Goal: Task Accomplishment & Management: Manage account settings

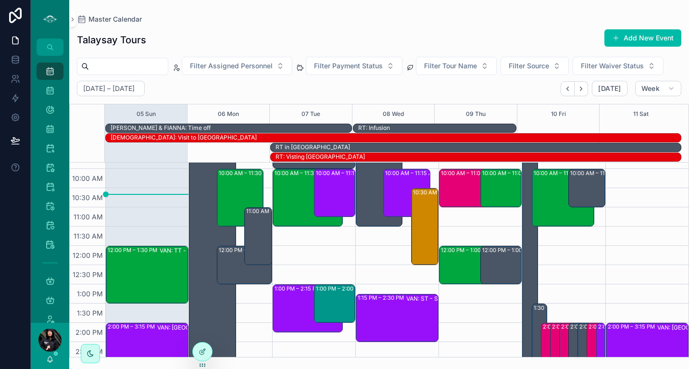
scroll to position [146, 0]
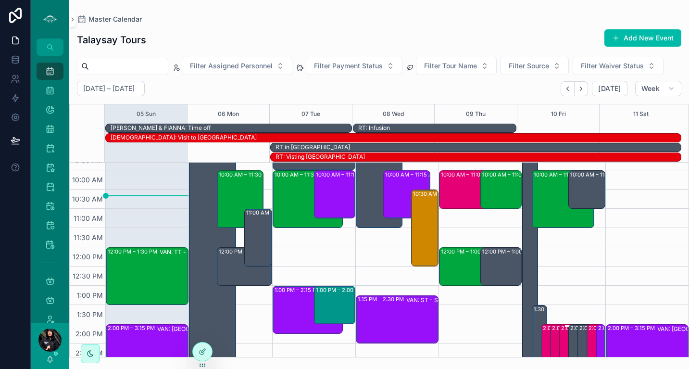
click at [561, 338] on div "2:00 PM – 4:00 PM DMW: Drum Meditation (1) [PERSON_NAME], TW:CINM-IBRF" at bounding box center [567, 362] width 13 height 75
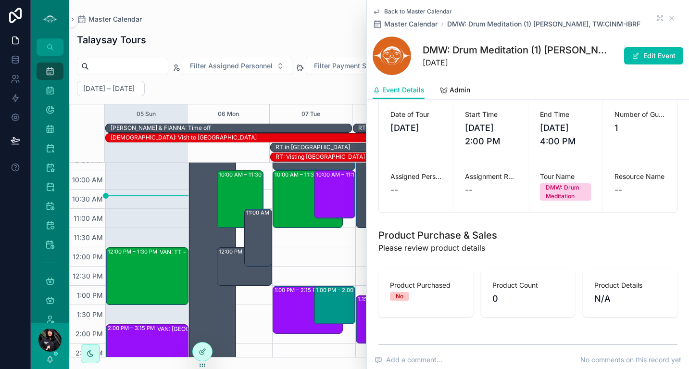
scroll to position [168, 0]
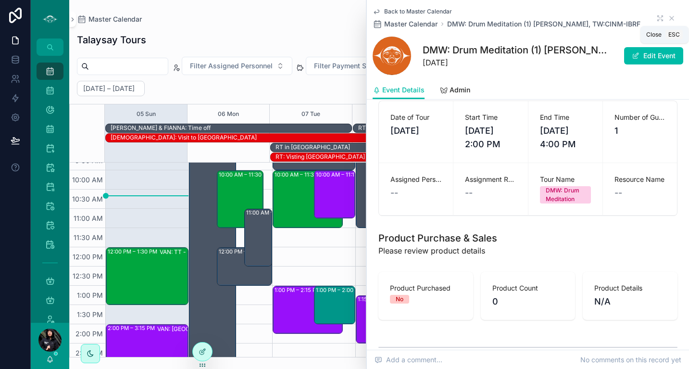
click at [668, 16] on icon "scrollable content" at bounding box center [672, 18] width 8 height 8
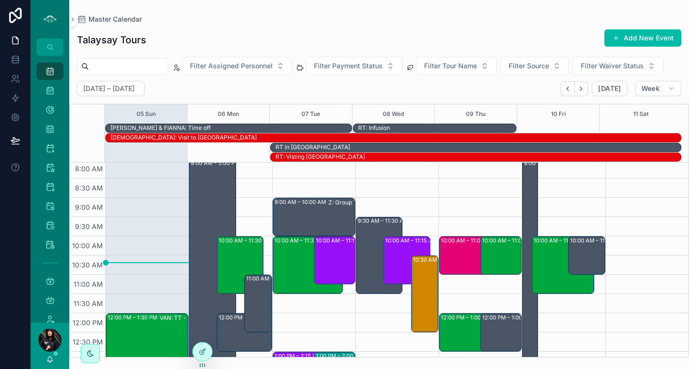
scroll to position [140, 0]
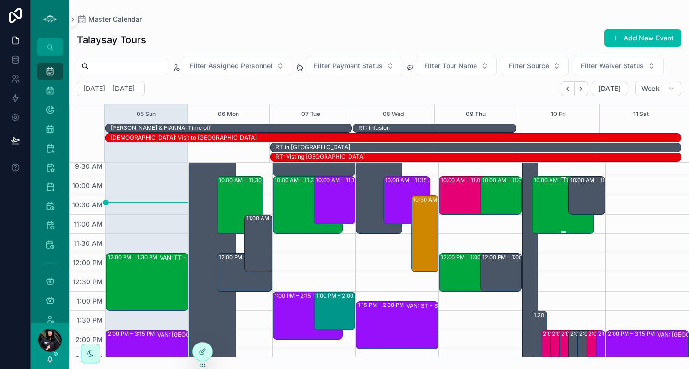
click at [547, 205] on div "10:00 AM – 11:30 AM VAN: TT - [PERSON_NAME] (2) [PERSON_NAME], TW:MWJF-MTAY" at bounding box center [564, 205] width 60 height 56
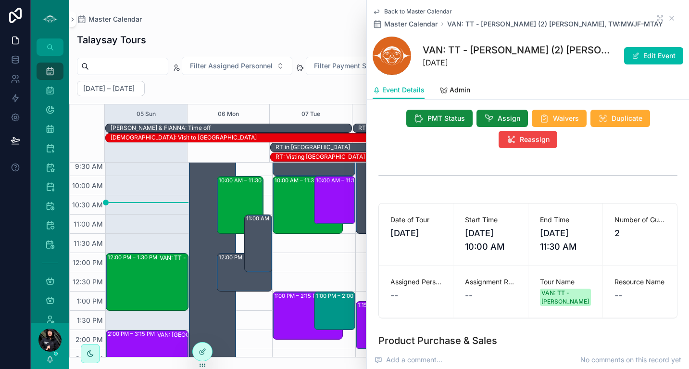
scroll to position [77, 0]
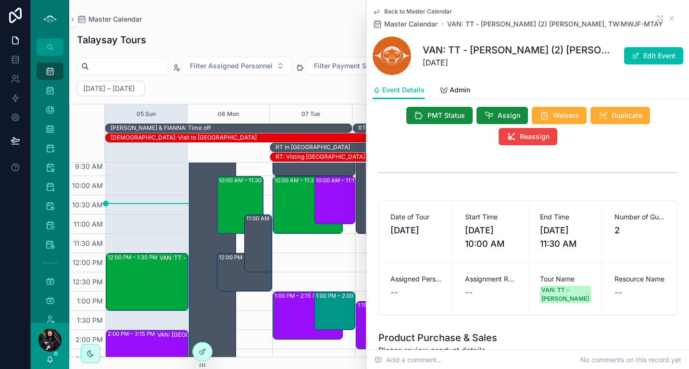
click at [500, 117] on span "Assign" at bounding box center [509, 116] width 23 height 10
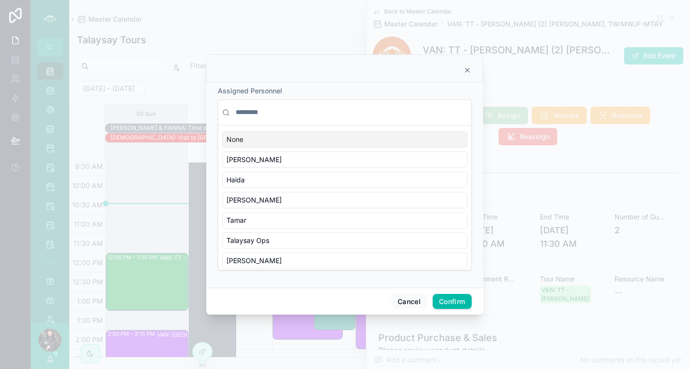
click at [353, 115] on input "text" at bounding box center [351, 112] width 234 height 17
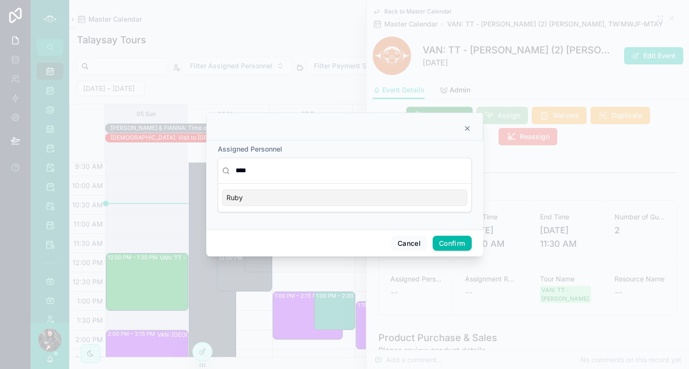
click at [241, 198] on span "Ruby" at bounding box center [235, 198] width 16 height 10
click at [264, 192] on div "Ruby" at bounding box center [344, 198] width 245 height 16
click at [268, 169] on input "****" at bounding box center [351, 170] width 234 height 17
type input "*"
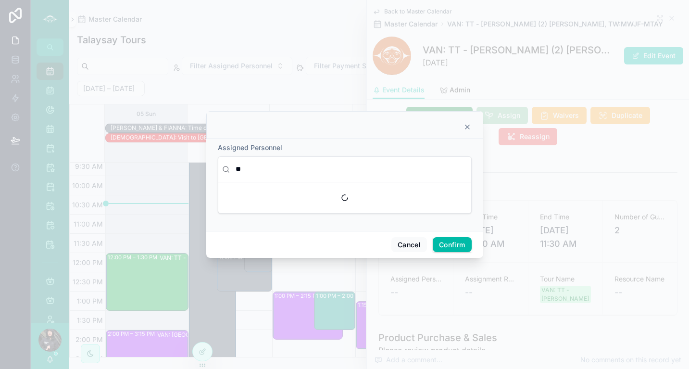
scroll to position [0, 0]
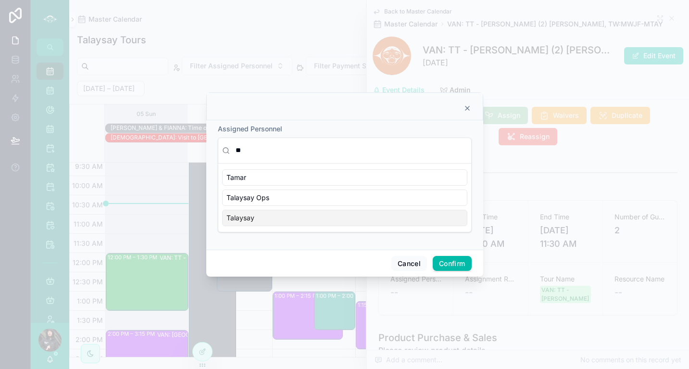
type input "**"
click at [267, 214] on div "Talaysay" at bounding box center [344, 218] width 245 height 16
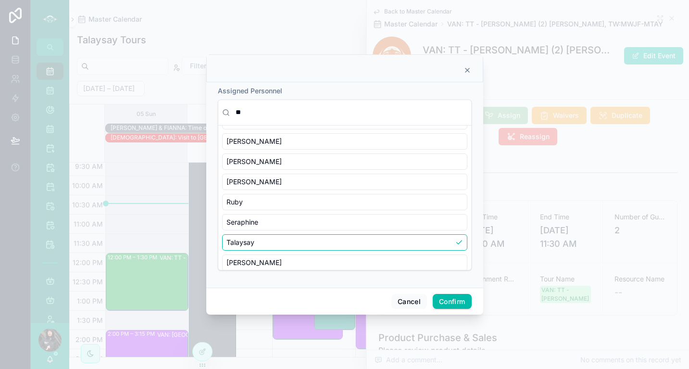
scroll to position [288, 0]
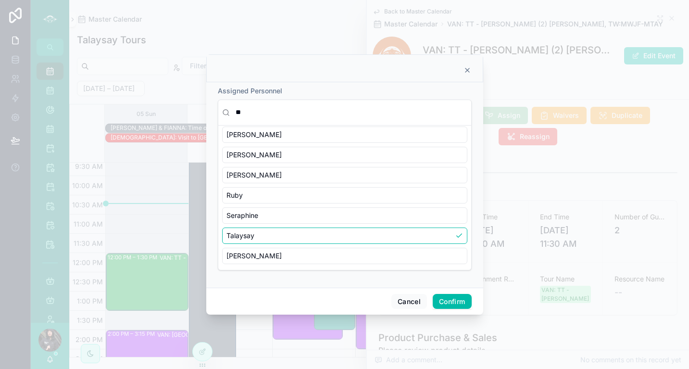
click at [455, 299] on button "Confirm" at bounding box center [452, 301] width 38 height 15
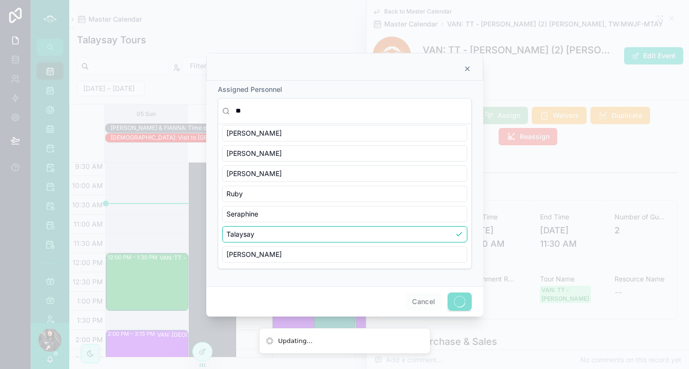
click at [464, 305] on span at bounding box center [460, 301] width 24 height 18
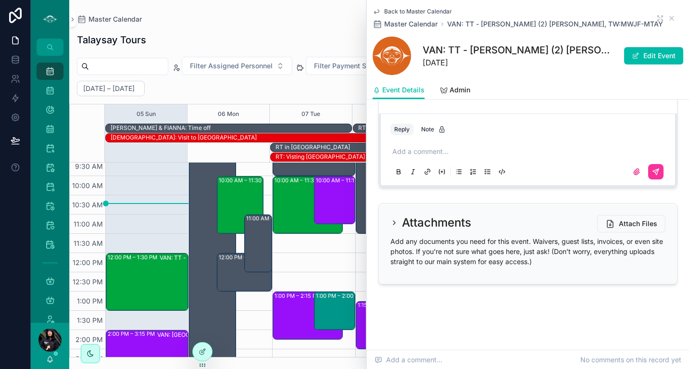
scroll to position [0, 0]
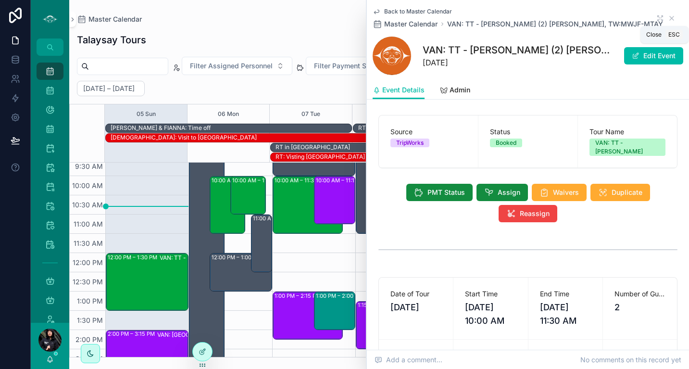
click at [670, 19] on icon "scrollable content" at bounding box center [672, 18] width 4 height 4
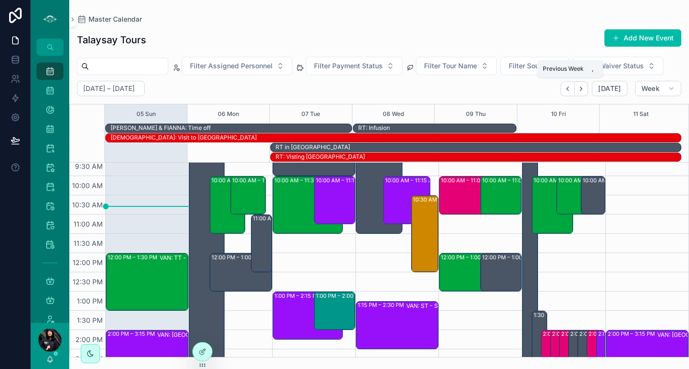
click at [571, 90] on icon "Back" at bounding box center [567, 88] width 7 height 7
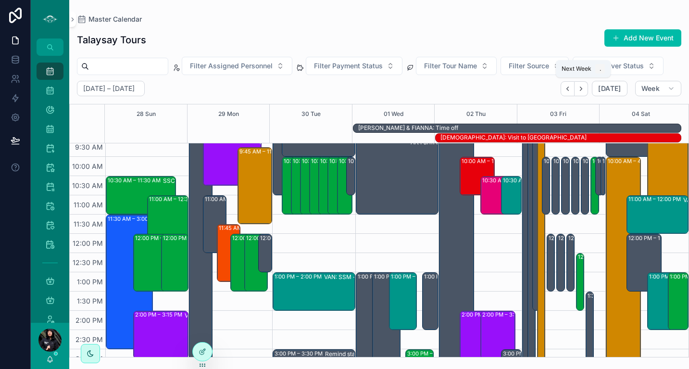
click at [584, 92] on button "Next" at bounding box center [581, 88] width 13 height 15
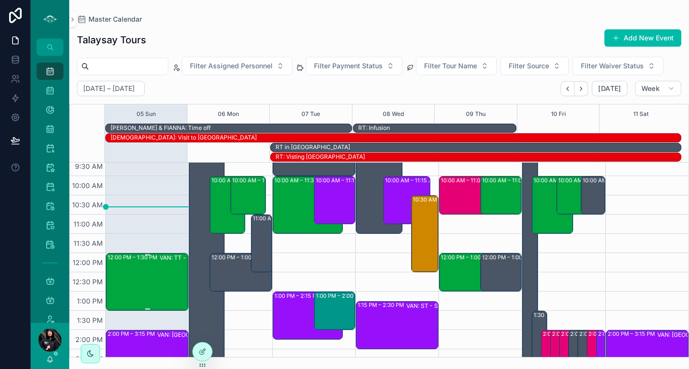
click at [160, 277] on div "VAN: TT - [PERSON_NAME] (3) [PERSON_NAME], TW:MXQH-NNZG" at bounding box center [200, 282] width 80 height 56
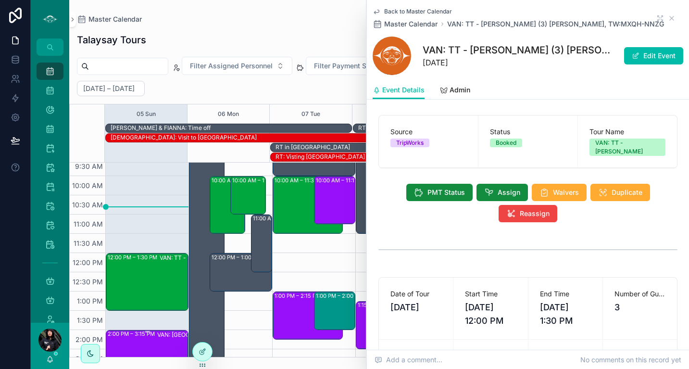
click at [151, 343] on div "2:00 PM – 3:15 PM VAN: [GEOGRAPHIC_DATA][PERSON_NAME] (1) [PERSON_NAME], TW:PDN…" at bounding box center [148, 354] width 80 height 46
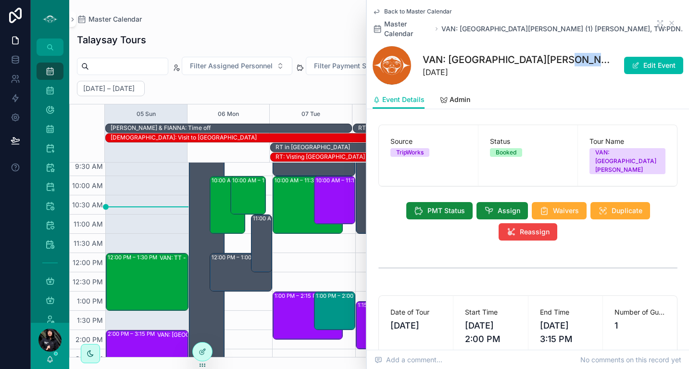
drag, startPoint x: 545, startPoint y: 52, endPoint x: 593, endPoint y: 52, distance: 47.6
click at [593, 53] on h1 "VAN: [GEOGRAPHIC_DATA][PERSON_NAME] (1) [PERSON_NAME], TW:PDNY-XKZN" at bounding box center [517, 59] width 189 height 13
copy h1 "[PERSON_NAME]"
click at [668, 22] on icon "scrollable content" at bounding box center [672, 23] width 8 height 8
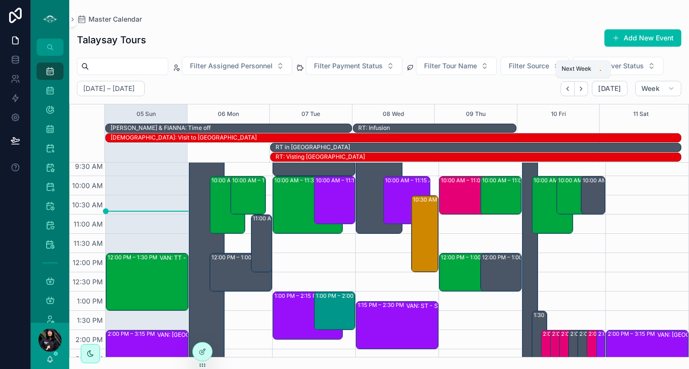
click at [581, 91] on icon "Next" at bounding box center [581, 88] width 7 height 7
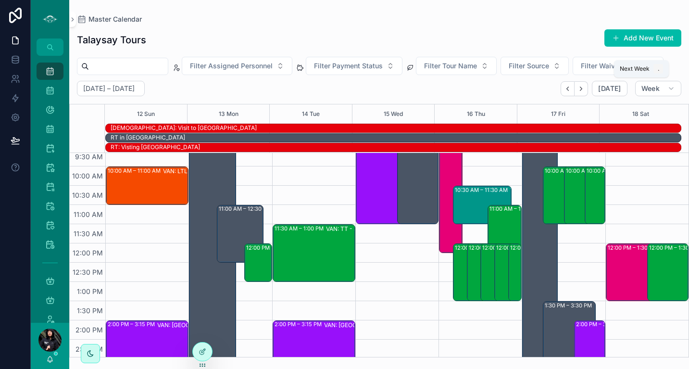
click at [581, 91] on icon "Next" at bounding box center [581, 88] width 7 height 7
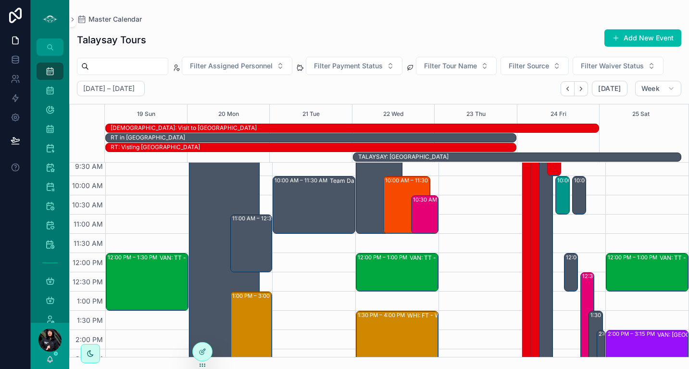
scroll to position [189, 0]
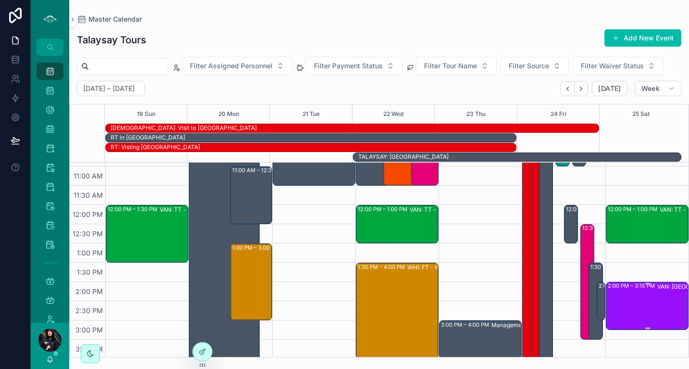
click at [639, 300] on div "2:00 PM – 3:15 PM VAN: [GEOGRAPHIC_DATA][PERSON_NAME] (1) [PERSON_NAME], TW:NCZ…" at bounding box center [648, 306] width 80 height 46
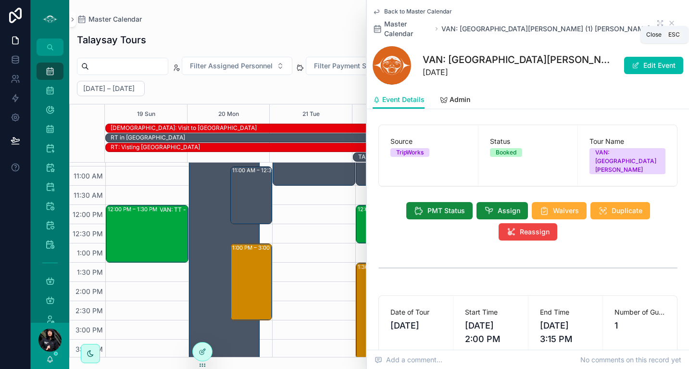
click at [668, 19] on icon "scrollable content" at bounding box center [672, 23] width 8 height 8
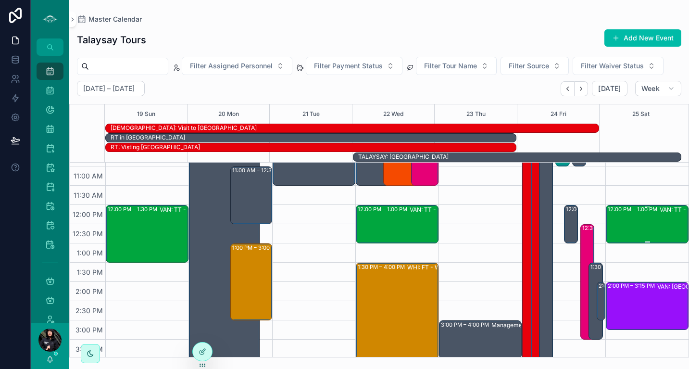
click at [652, 228] on div "12:00 PM – 1:00 PM VAN: TT - [PERSON_NAME] (1) [PERSON_NAME], TW:TNSZ-AYZJ" at bounding box center [648, 224] width 80 height 37
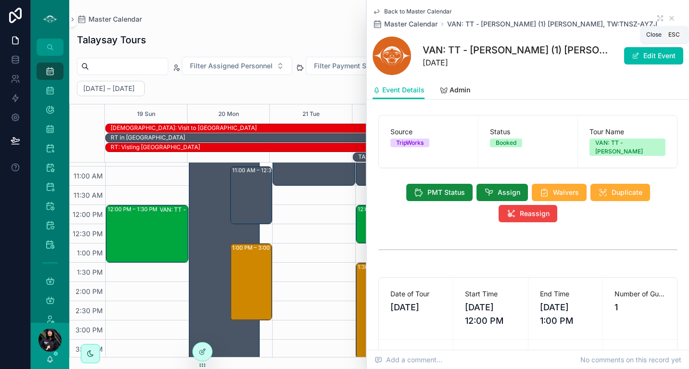
click at [668, 16] on icon "scrollable content" at bounding box center [672, 18] width 8 height 8
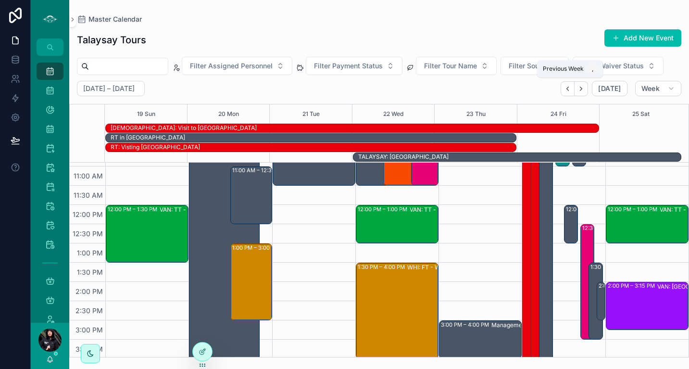
click at [568, 91] on icon "Back" at bounding box center [567, 88] width 7 height 7
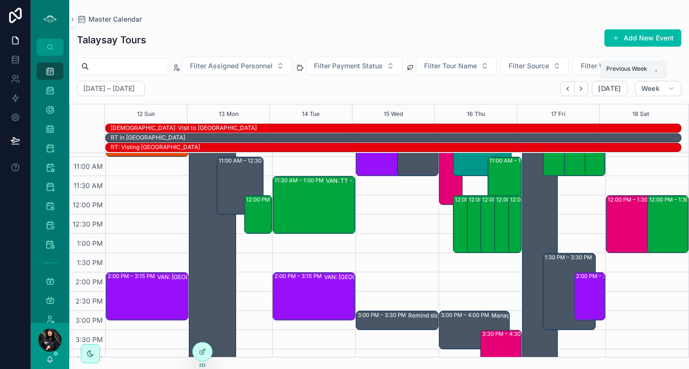
click at [568, 91] on icon "Back" at bounding box center [567, 88] width 7 height 7
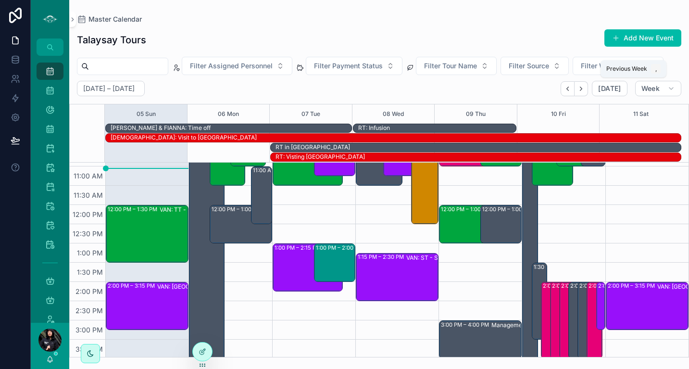
click at [568, 91] on icon "Back" at bounding box center [567, 88] width 7 height 7
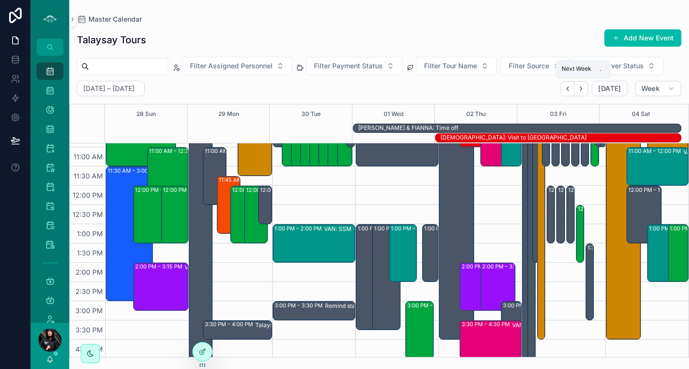
click at [581, 92] on icon "Next" at bounding box center [581, 88] width 7 height 7
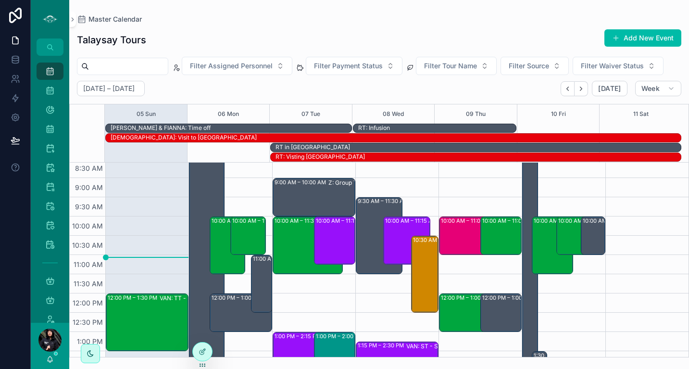
scroll to position [99, 0]
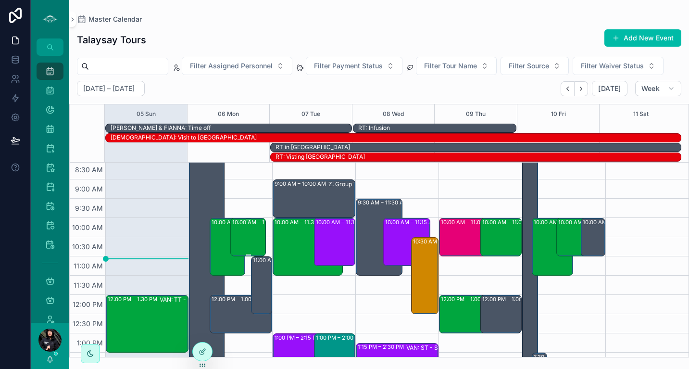
click at [239, 232] on div "10:00 AM – 11:00 AM VAN: TT - [PERSON_NAME] (2) [PERSON_NAME], TW:DEJS-ZWIE" at bounding box center [248, 237] width 32 height 37
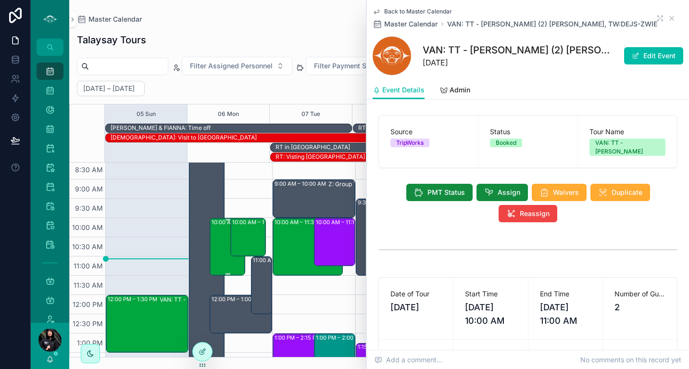
click at [219, 235] on div "10:00 AM – 11:30 AM VAN: TT - [PERSON_NAME] (1) [PERSON_NAME], TW:CSRG-ASJH" at bounding box center [228, 247] width 32 height 56
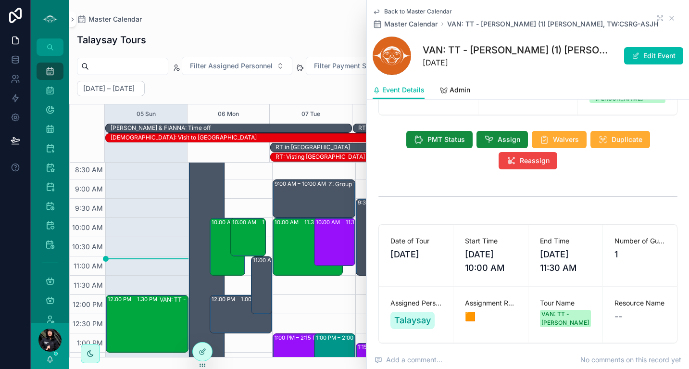
scroll to position [39, 0]
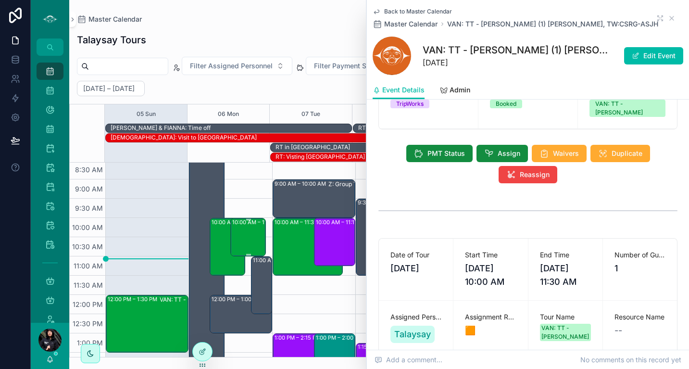
drag, startPoint x: 261, startPoint y: 217, endPoint x: 256, endPoint y: 222, distance: 6.5
click at [257, 221] on div "8:00 AM – 5:00 PM OFF WORK 10:00 AM – 11:30 AM VAN: [GEOGRAPHIC_DATA][PERSON_NA…" at bounding box center [230, 352] width 83 height 577
click at [254, 230] on div "10:00 AM – 11:00 AM VAN: TT - [PERSON_NAME] (2) [PERSON_NAME], TW:DEJS-ZWIE" at bounding box center [248, 237] width 32 height 37
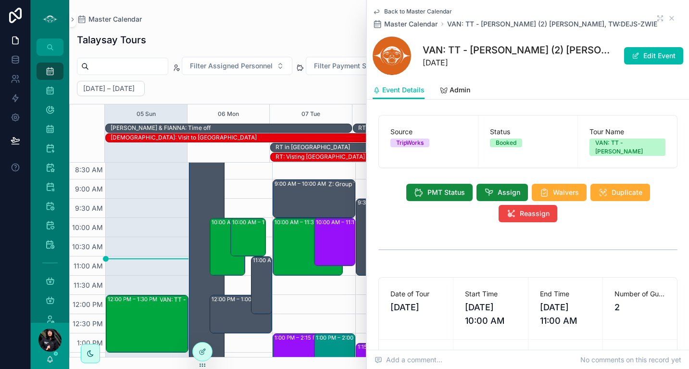
click at [498, 187] on button "Assign" at bounding box center [502, 192] width 51 height 17
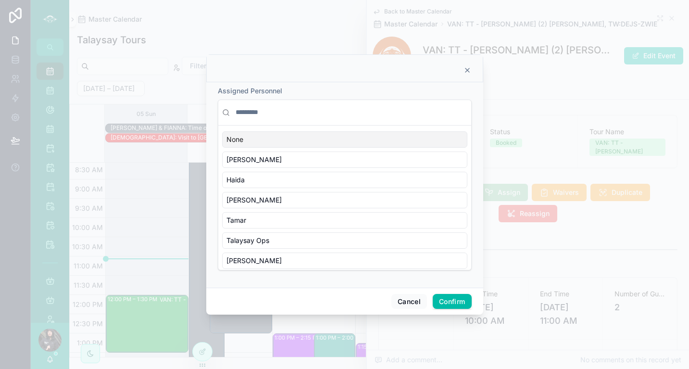
click at [303, 113] on input "text" at bounding box center [351, 112] width 234 height 17
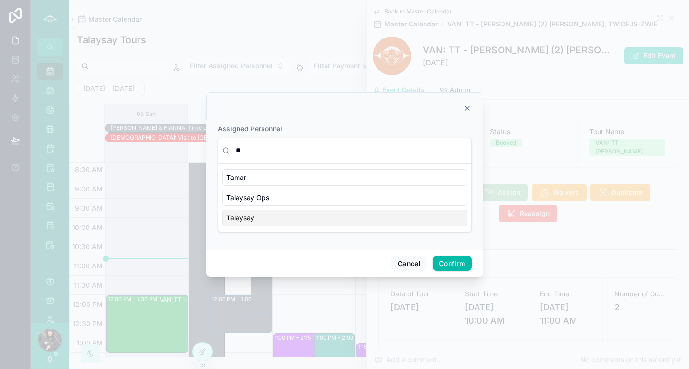
type input "**"
click at [302, 219] on div "Talaysay" at bounding box center [344, 218] width 245 height 16
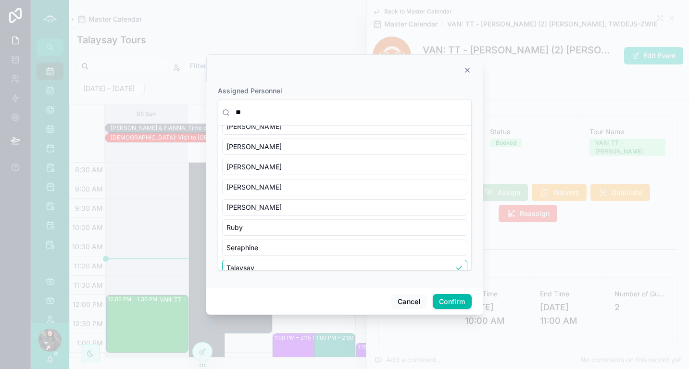
scroll to position [288, 0]
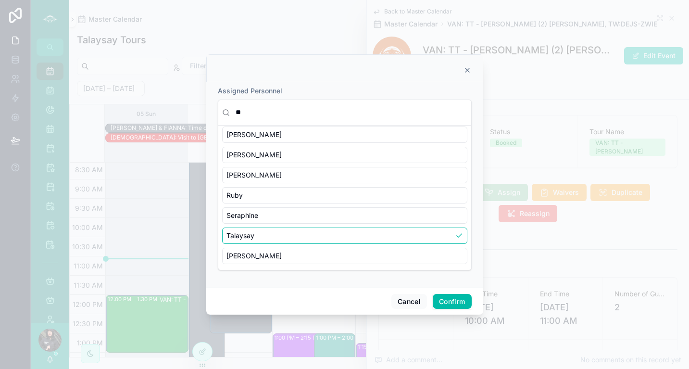
click at [458, 302] on button "Confirm" at bounding box center [452, 301] width 38 height 15
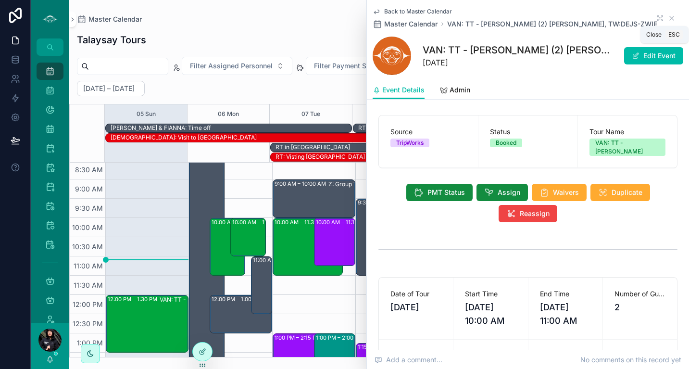
click at [670, 19] on icon "scrollable content" at bounding box center [672, 18] width 4 height 4
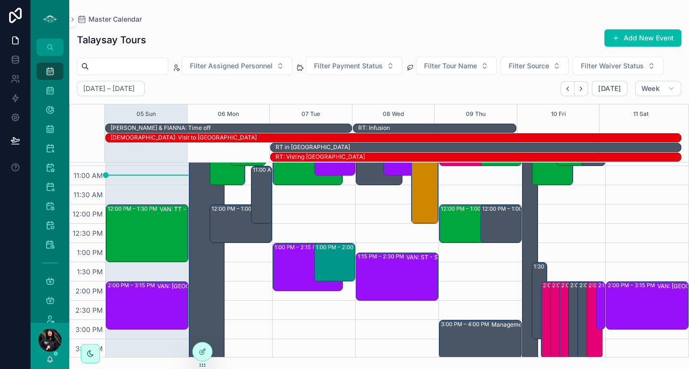
scroll to position [186, 0]
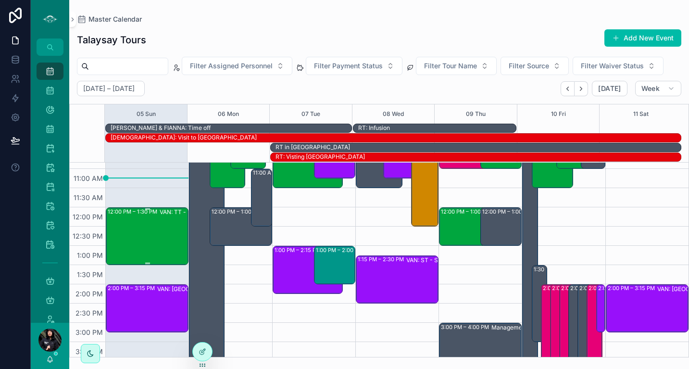
click at [156, 241] on div "12:00 PM – 1:30 PM VAN: TT - [PERSON_NAME] (3) [PERSON_NAME], TW:MXQH-NNZG" at bounding box center [148, 236] width 80 height 56
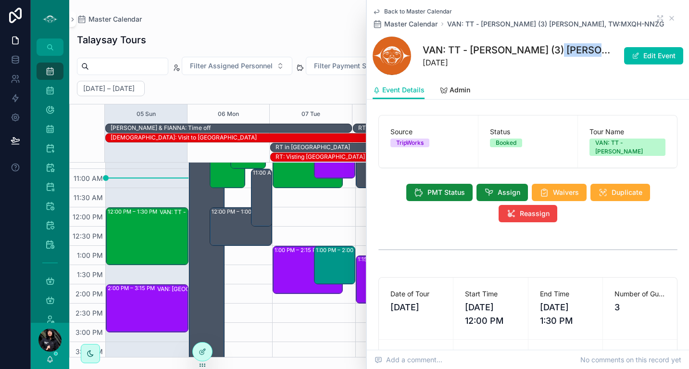
drag, startPoint x: 548, startPoint y: 50, endPoint x: 591, endPoint y: 50, distance: 42.8
click at [591, 50] on h1 "VAN: TT - [PERSON_NAME] (3) [PERSON_NAME], TW:MXQH-NNZG" at bounding box center [517, 49] width 189 height 13
copy h1 "[PERSON_NAME]"
click at [554, 56] on h1 "VAN: TT - [PERSON_NAME] (3) [PERSON_NAME], TW:MXQH-NNZG" at bounding box center [517, 49] width 189 height 13
drag, startPoint x: 547, startPoint y: 52, endPoint x: 592, endPoint y: 48, distance: 44.4
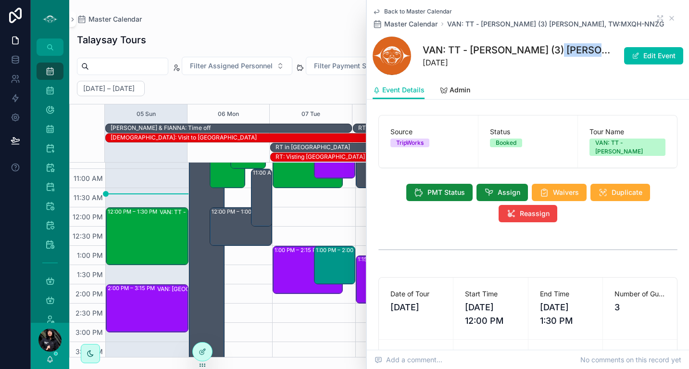
click at [592, 48] on h1 "VAN: TT - [PERSON_NAME] (3) [PERSON_NAME], TW:MXQH-NNZG" at bounding box center [517, 49] width 189 height 13
copy h1 "[PERSON_NAME]"
click at [378, 11] on icon "scrollable content" at bounding box center [377, 12] width 8 height 8
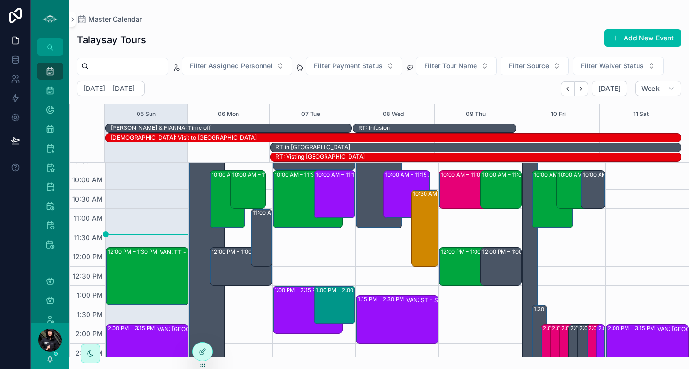
scroll to position [146, 0]
click at [336, 300] on div "1:00 PM – 2:00 PM VAN: SSM - [PERSON_NAME] (1) [PERSON_NAME] [PERSON_NAME], TW:…" at bounding box center [335, 305] width 38 height 37
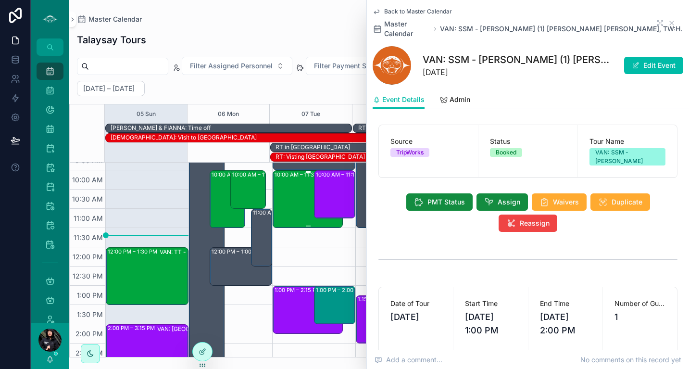
click at [294, 192] on div "10:00 AM – 11:30 AM VAN: TT - [PERSON_NAME] (13) [PERSON_NAME], TW:XTTZ-FXTV" at bounding box center [308, 199] width 67 height 56
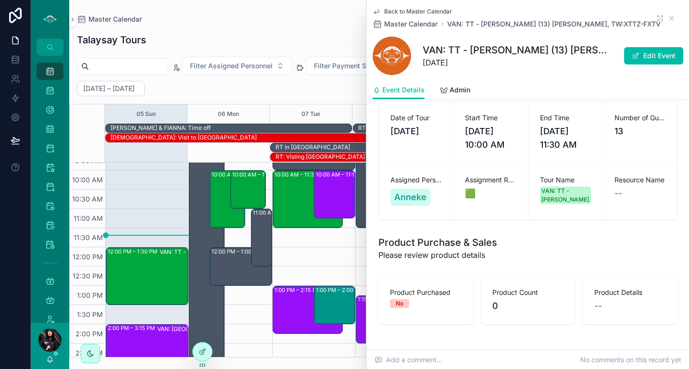
scroll to position [173, 0]
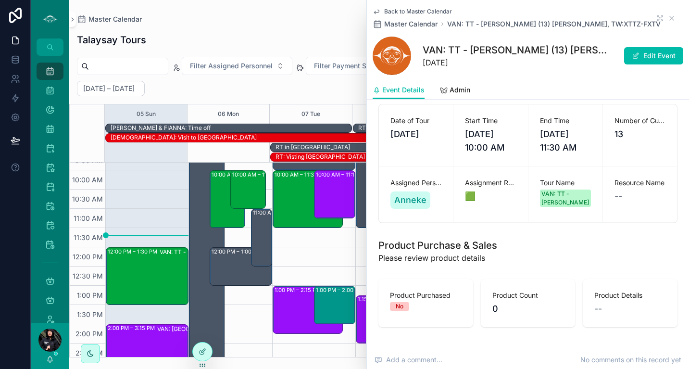
click at [325, 247] on div "9:00 AM – 10:00 AM Z: Group Tours (1) [PERSON_NAME], TW:WTRT-RHAD 10:00 AM – 11…" at bounding box center [313, 304] width 83 height 577
click at [670, 19] on icon "scrollable content" at bounding box center [672, 18] width 4 height 4
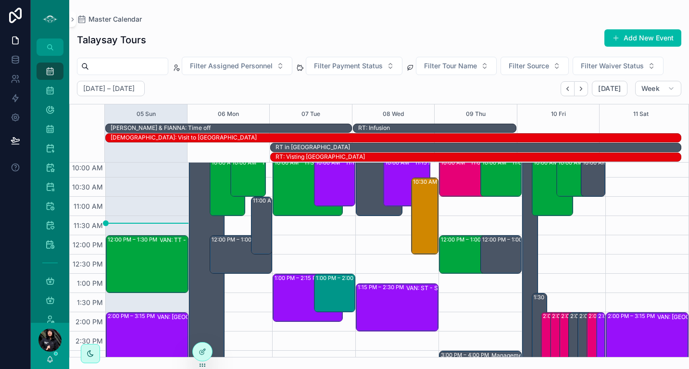
scroll to position [157, 0]
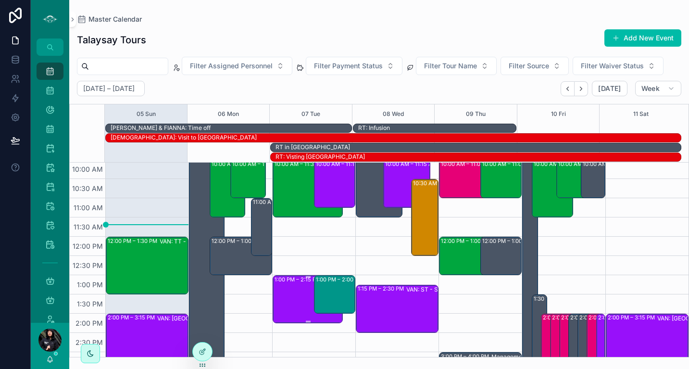
click at [294, 284] on div "1:00 PM – 2:15 PM VAN: [GEOGRAPHIC_DATA][PERSON_NAME] (37) [PERSON_NAME], TW:KX…" at bounding box center [308, 299] width 67 height 46
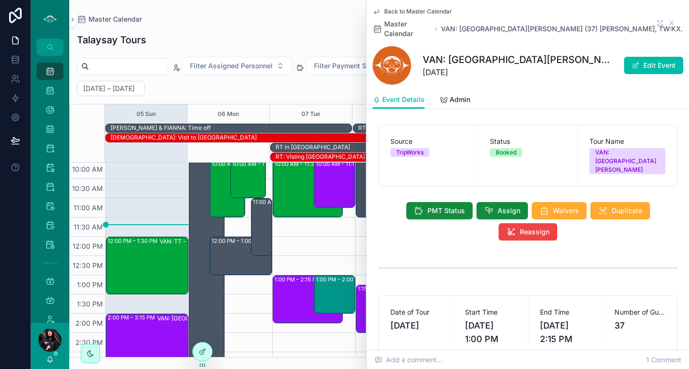
scroll to position [135, 0]
click at [668, 21] on icon "scrollable content" at bounding box center [672, 23] width 8 height 8
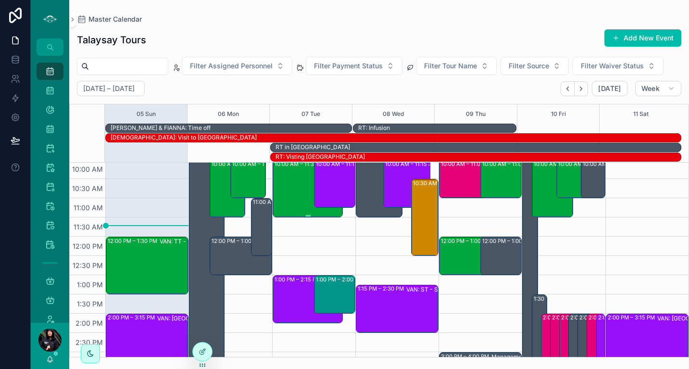
click at [300, 186] on div "10:00 AM – 11:30 AM VAN: TT - [PERSON_NAME] (13) [PERSON_NAME], TW:XTTZ-FXTV" at bounding box center [308, 189] width 67 height 56
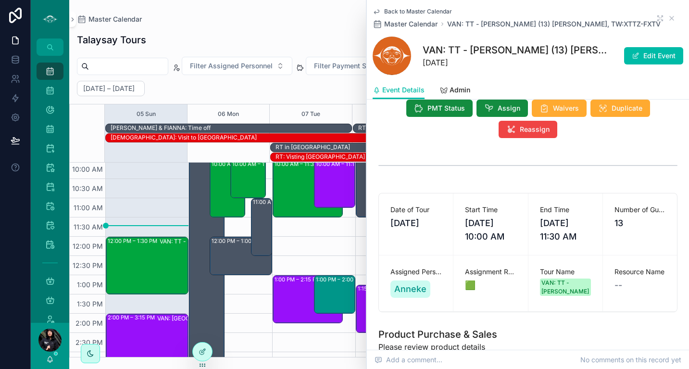
scroll to position [100, 0]
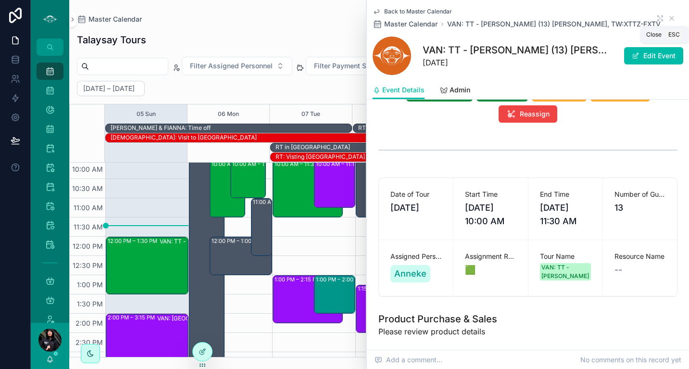
click at [668, 15] on icon "scrollable content" at bounding box center [672, 18] width 8 height 8
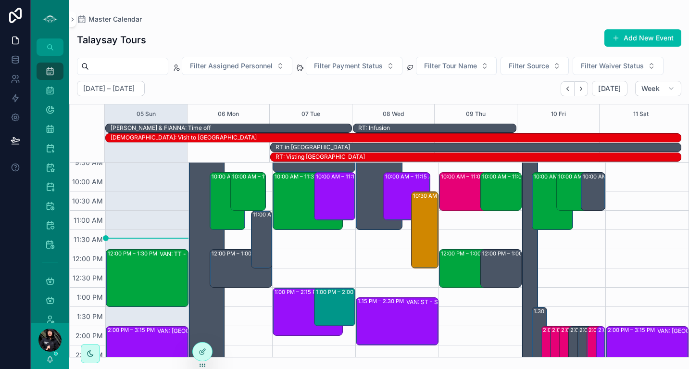
scroll to position [150, 0]
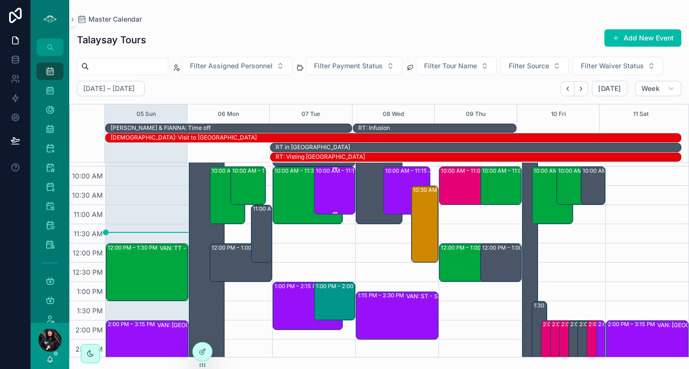
click at [328, 196] on div "10:00 AM – 11:15 AM VAN: ST - School Program (Private) (74) [PERSON_NAME], TW:[…" at bounding box center [335, 190] width 38 height 46
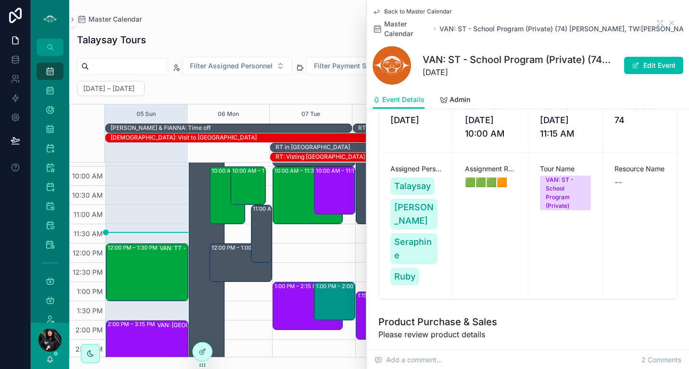
scroll to position [191, 0]
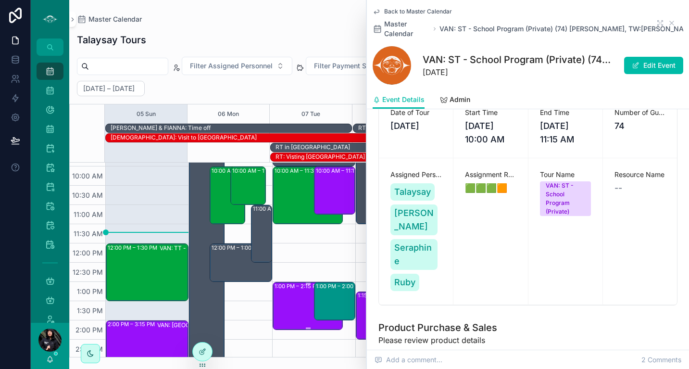
click at [290, 301] on div "1:00 PM – 2:15 PM VAN: [GEOGRAPHIC_DATA][PERSON_NAME] (37) [PERSON_NAME], TW:KX…" at bounding box center [308, 306] width 67 height 46
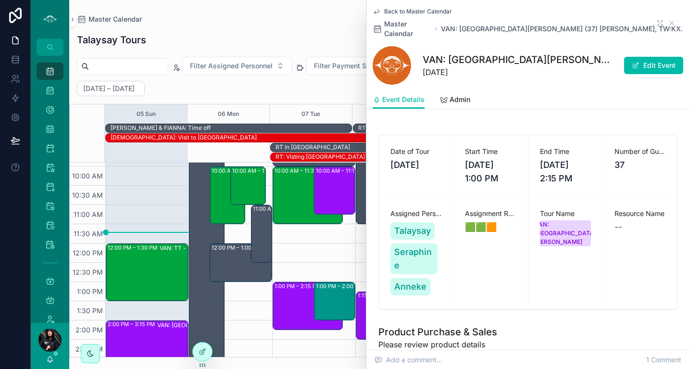
scroll to position [158, 0]
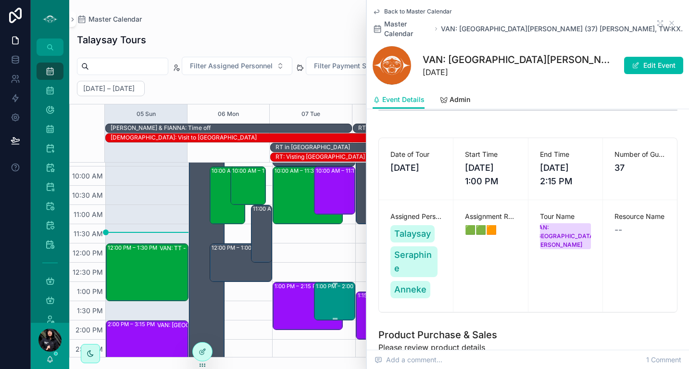
click at [340, 299] on div "1:00 PM – 2:00 PM VAN: SSM - [PERSON_NAME] (1) [PERSON_NAME] [PERSON_NAME], TW:…" at bounding box center [335, 301] width 38 height 37
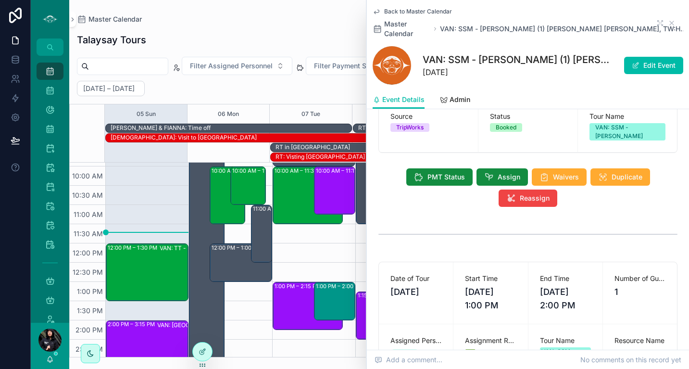
scroll to position [23, 0]
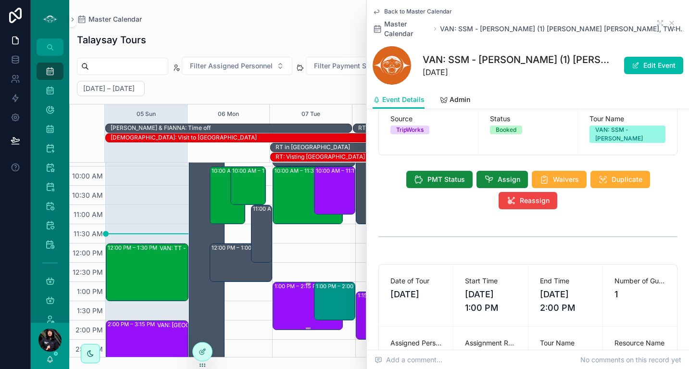
click at [302, 295] on div "1:00 PM – 2:15 PM VAN: [GEOGRAPHIC_DATA][PERSON_NAME] (37) [PERSON_NAME], TW:KX…" at bounding box center [308, 306] width 67 height 46
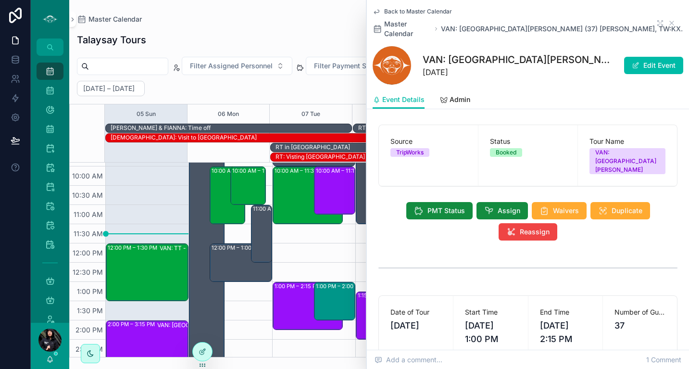
scroll to position [135, 0]
click at [668, 19] on icon "scrollable content" at bounding box center [672, 23] width 8 height 8
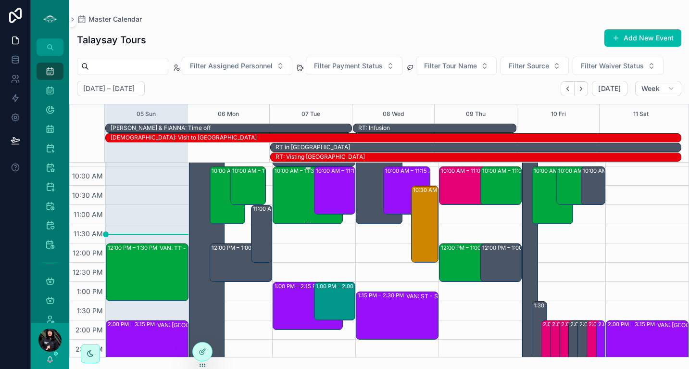
click at [295, 201] on div "10:00 AM – 11:30 AM VAN: TT - [PERSON_NAME] (13) [PERSON_NAME], TW:XTTZ-FXTV" at bounding box center [308, 195] width 67 height 56
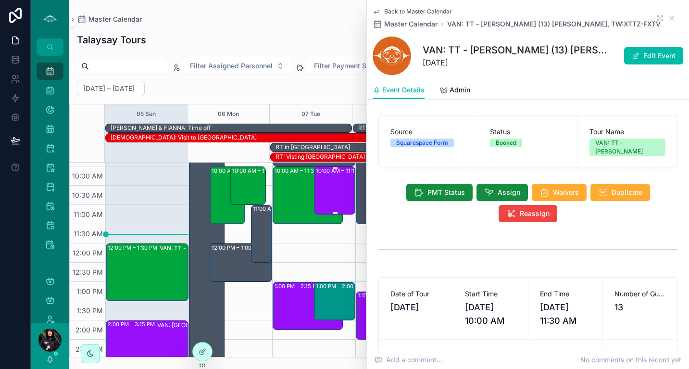
click at [330, 179] on div "10:00 AM – 11:15 AM VAN: ST - School Program (Private) (74) [PERSON_NAME], TW:[…" at bounding box center [335, 190] width 38 height 46
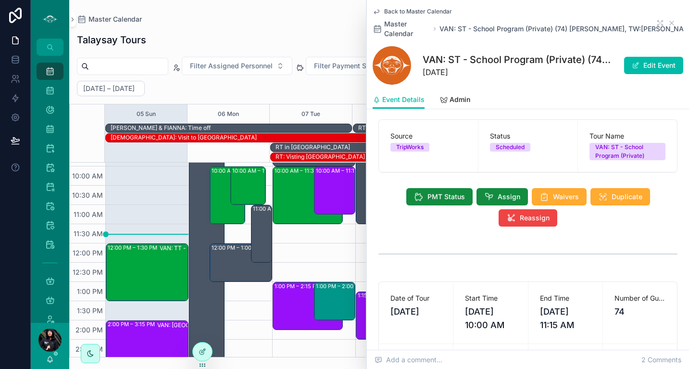
scroll to position [2, 0]
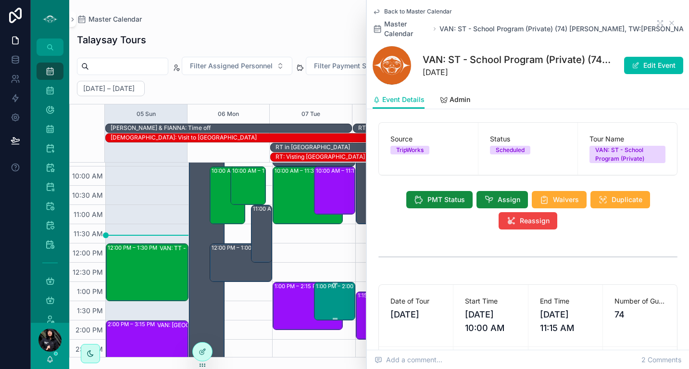
click at [342, 298] on div "1:00 PM – 2:00 PM VAN: SSM - [PERSON_NAME] (1) [PERSON_NAME] [PERSON_NAME], TW:…" at bounding box center [335, 301] width 38 height 37
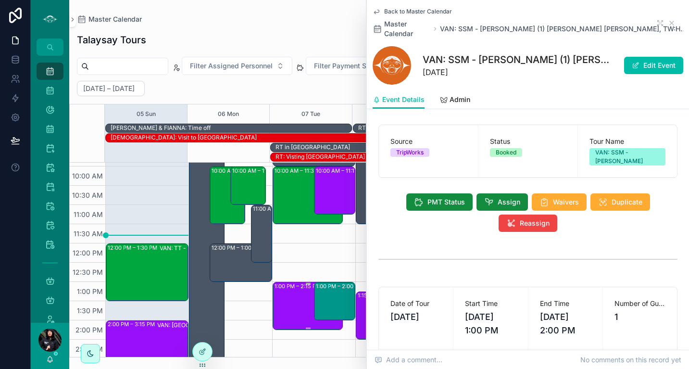
click at [304, 305] on div "1:00 PM – 2:15 PM VAN: [GEOGRAPHIC_DATA][PERSON_NAME] (37) [PERSON_NAME], TW:KX…" at bounding box center [308, 306] width 67 height 46
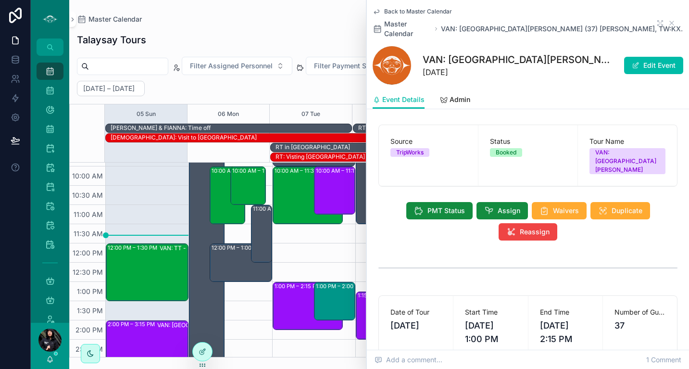
scroll to position [135, 0]
click at [324, 194] on div "10:00 AM – 11:15 AM VAN: ST - School Program (Private) (74) [PERSON_NAME], TW:[…" at bounding box center [335, 190] width 38 height 46
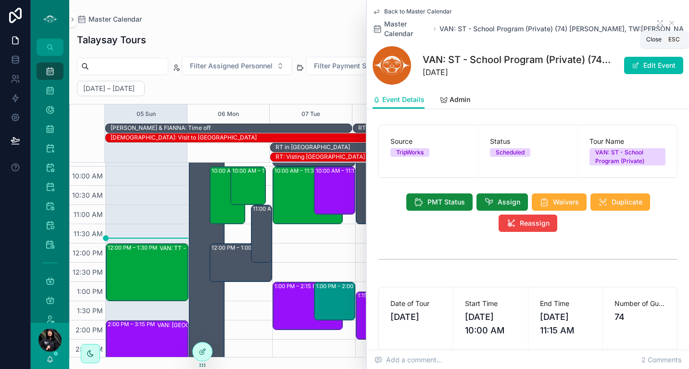
click at [668, 23] on icon "scrollable content" at bounding box center [672, 23] width 8 height 8
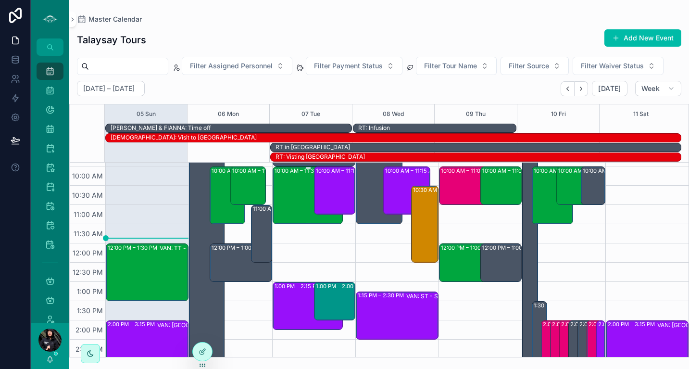
click at [295, 197] on div "10:00 AM – 11:30 AM VAN: TT - [PERSON_NAME] (13) [PERSON_NAME], TW:XTTZ-FXTV" at bounding box center [308, 195] width 67 height 56
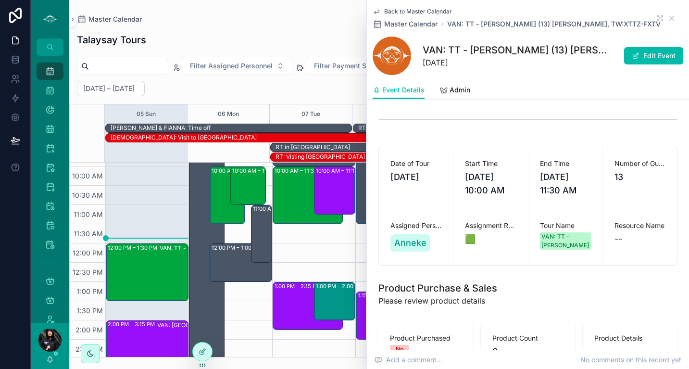
scroll to position [128, 0]
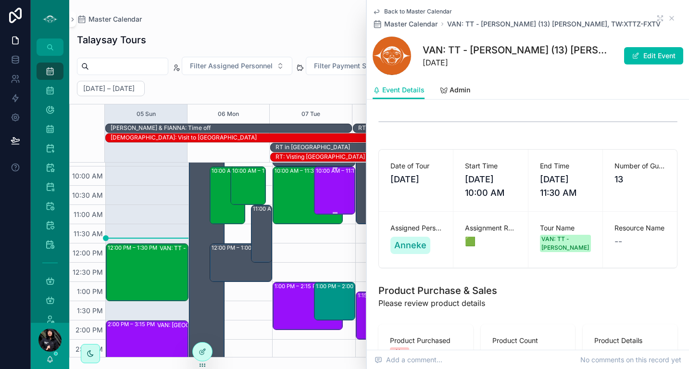
click at [330, 194] on div "10:00 AM – 11:15 AM VAN: ST - School Program (Private) (74) [PERSON_NAME], TW:[…" at bounding box center [335, 190] width 38 height 46
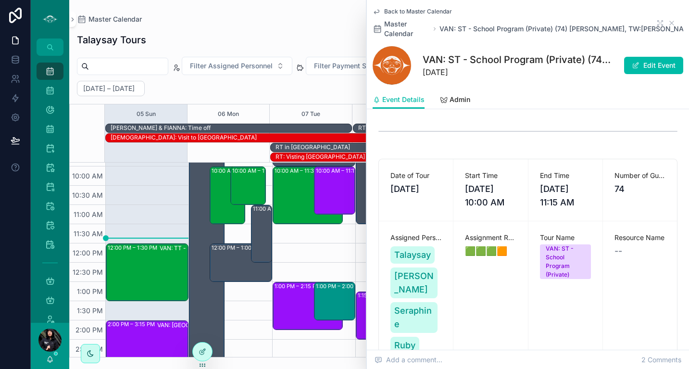
scroll to position [125, 0]
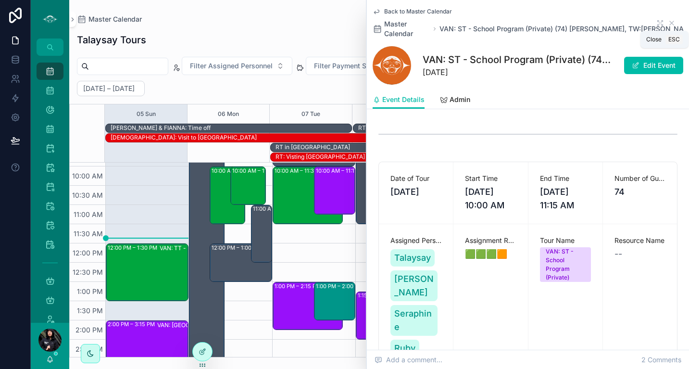
click at [670, 21] on icon "scrollable content" at bounding box center [672, 23] width 4 height 4
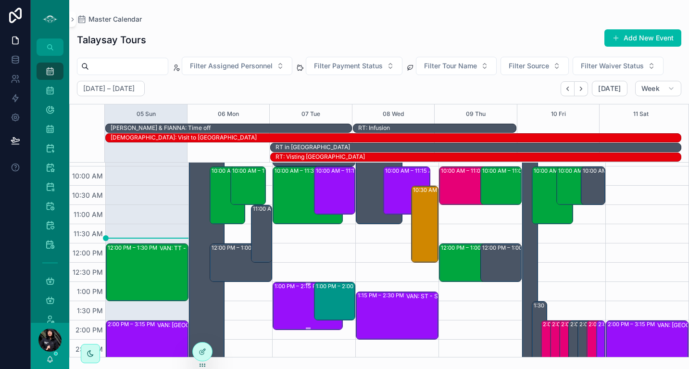
click at [281, 304] on div "1:00 PM – 2:15 PM VAN: [GEOGRAPHIC_DATA][PERSON_NAME] (37) [PERSON_NAME], TW:KX…" at bounding box center [308, 306] width 67 height 46
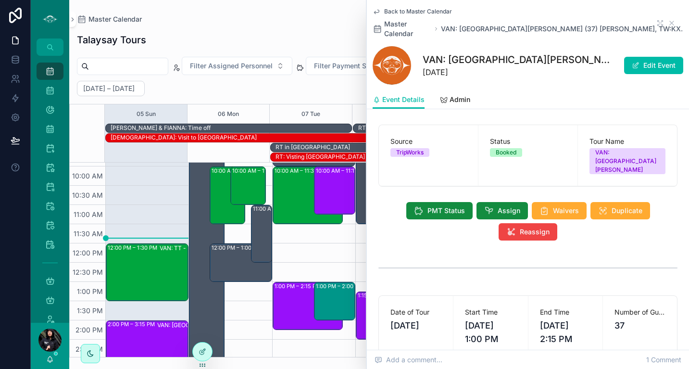
scroll to position [135, 0]
click at [325, 304] on div "1:00 PM – 2:00 PM VAN: SSM - [PERSON_NAME] (1) [PERSON_NAME] [PERSON_NAME], TW:…" at bounding box center [335, 301] width 38 height 37
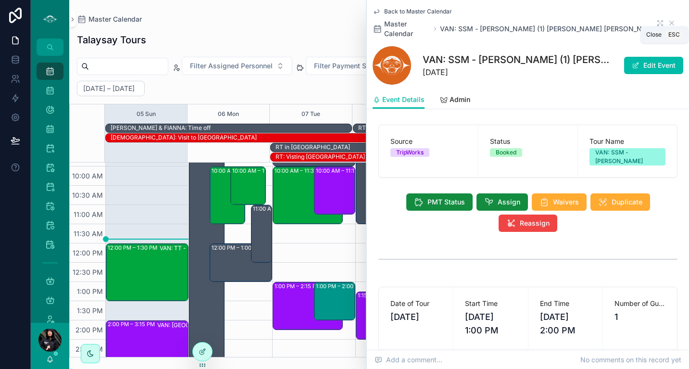
click at [668, 20] on icon "scrollable content" at bounding box center [672, 23] width 8 height 8
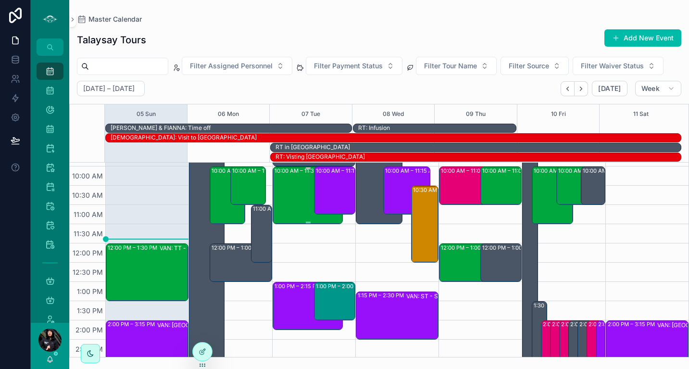
click at [292, 187] on div "10:00 AM – 11:30 AM VAN: TT - [PERSON_NAME] (13) [PERSON_NAME], TW:XTTZ-FXTV" at bounding box center [308, 195] width 67 height 56
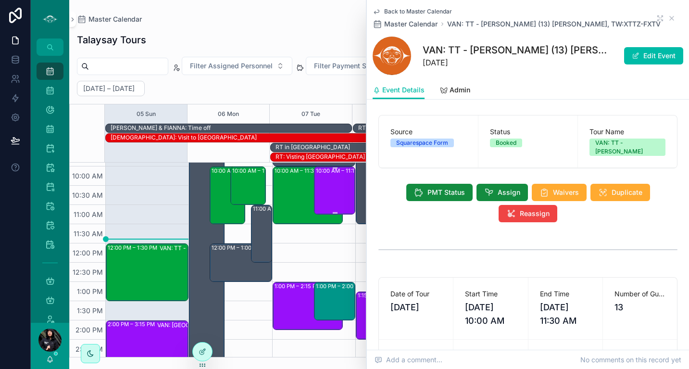
click at [324, 185] on div "10:00 AM – 11:15 AM VAN: ST - School Program (Private) (74) [PERSON_NAME], TW:[…" at bounding box center [335, 190] width 38 height 46
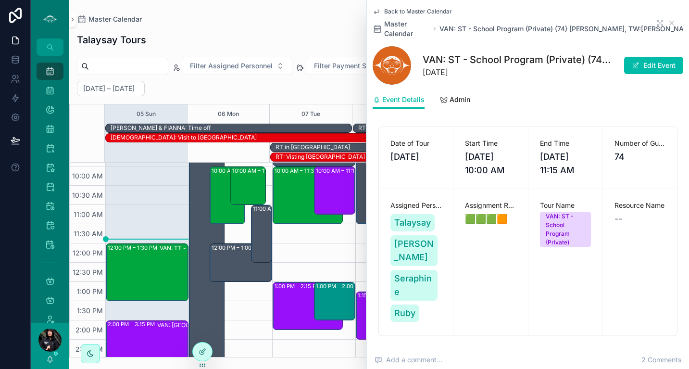
scroll to position [172, 0]
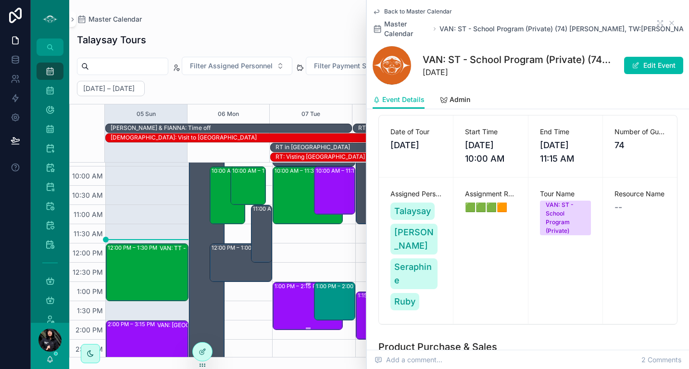
click at [294, 311] on div "1:00 PM – 2:15 PM VAN: [GEOGRAPHIC_DATA][PERSON_NAME] (37) [PERSON_NAME], TW:KX…" at bounding box center [308, 306] width 67 height 46
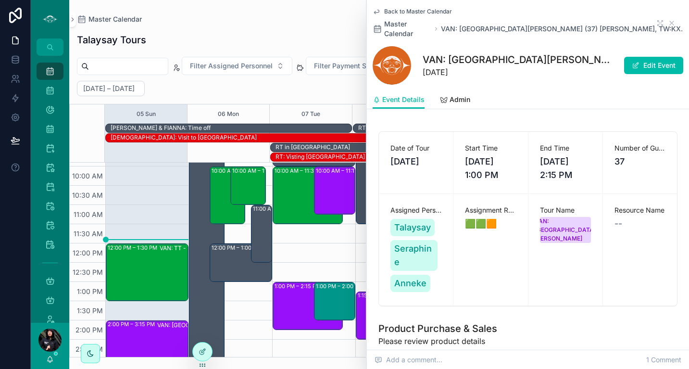
scroll to position [161, 0]
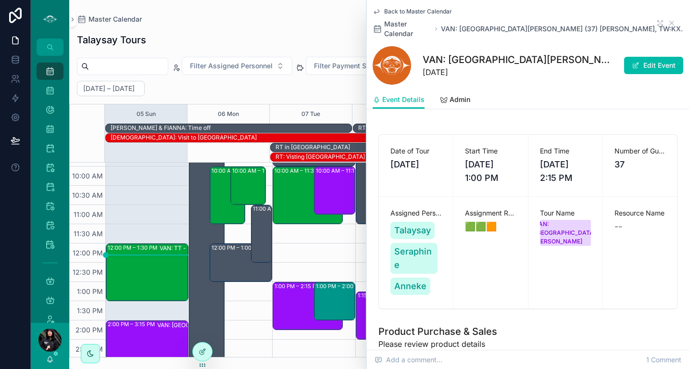
click at [668, 20] on icon "scrollable content" at bounding box center [672, 23] width 8 height 8
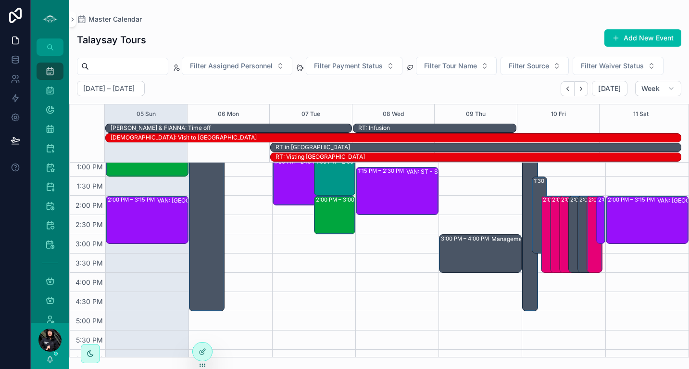
scroll to position [273, 0]
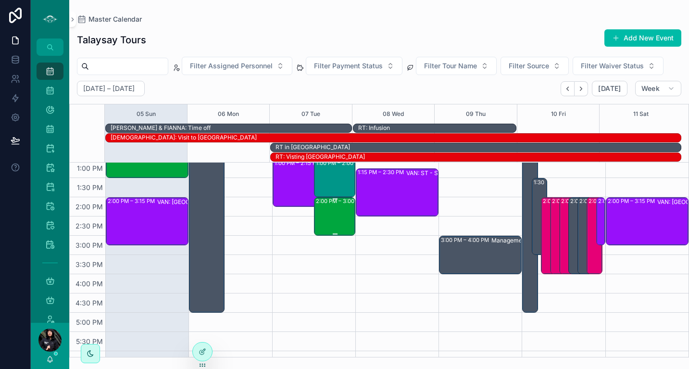
click at [331, 220] on div "2:00 PM – 3:00 PM VAN: TT - [PERSON_NAME] (15) [PERSON_NAME]:HDIR-GPDY" at bounding box center [335, 216] width 38 height 37
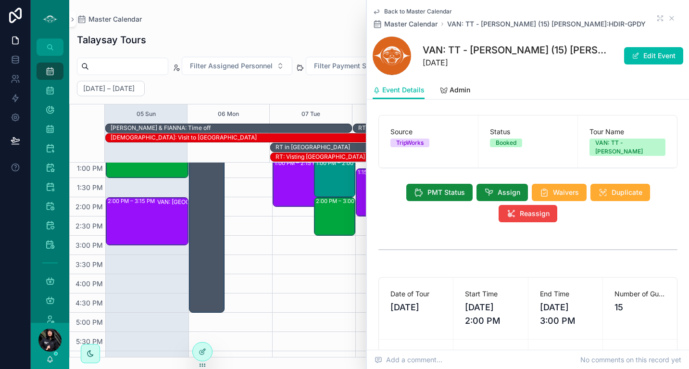
click at [649, 56] on button "Edit Event" at bounding box center [653, 55] width 59 height 17
click at [552, 317] on span "[DATE] 3:00 PM" at bounding box center [565, 314] width 51 height 27
click at [552, 319] on span "[DATE] 3:00 PM" at bounding box center [565, 314] width 51 height 27
click at [498, 195] on span "Assign" at bounding box center [509, 193] width 23 height 10
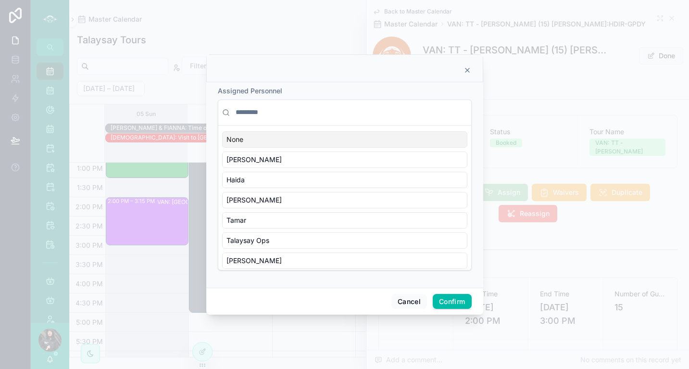
click at [297, 112] on input "text" at bounding box center [351, 112] width 234 height 17
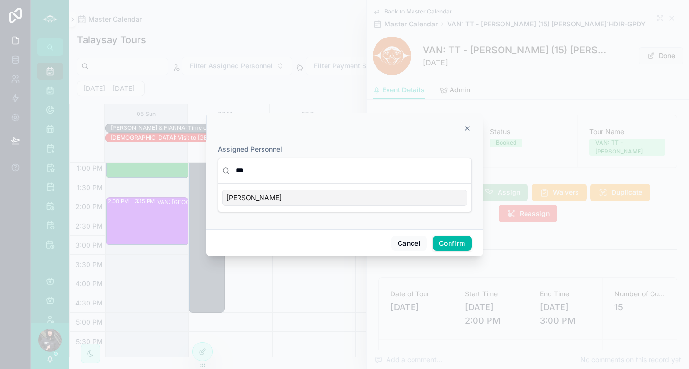
type input "***"
click at [262, 194] on div "[PERSON_NAME]" at bounding box center [344, 198] width 245 height 16
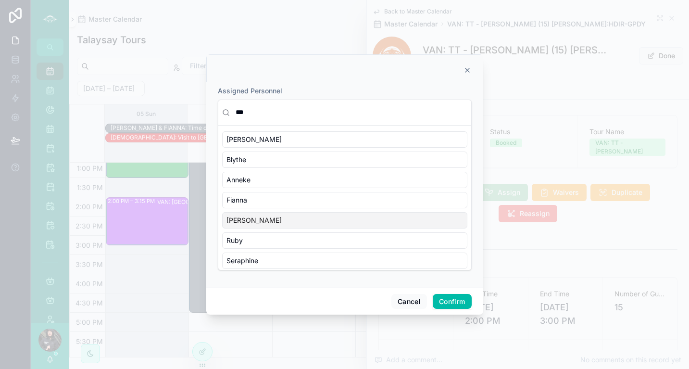
click at [448, 303] on button "Confirm" at bounding box center [452, 301] width 38 height 15
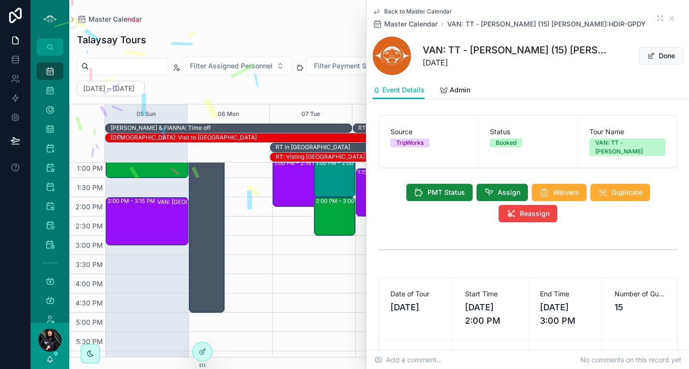
click at [618, 259] on div "scrollable content" at bounding box center [528, 250] width 299 height 24
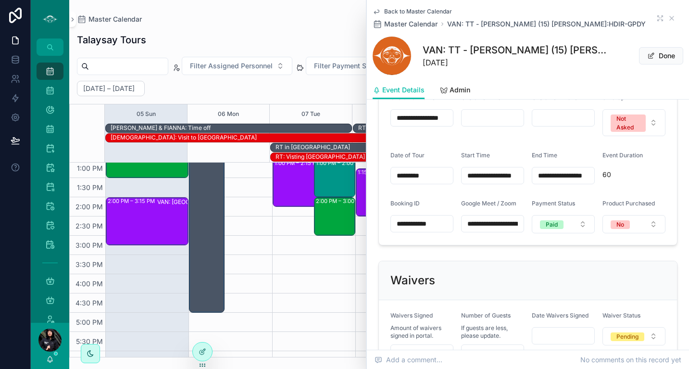
scroll to position [578, 0]
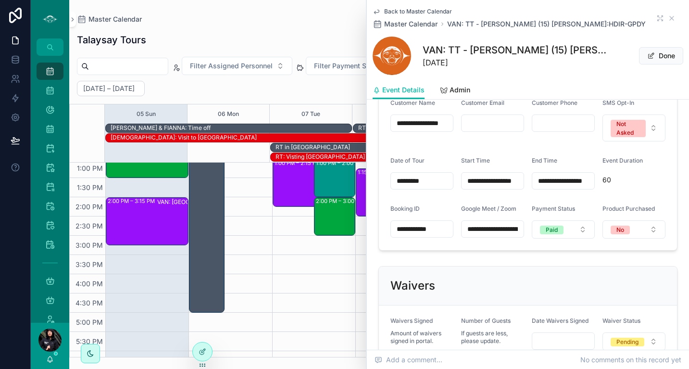
click at [580, 186] on input "**********" at bounding box center [564, 180] width 62 height 13
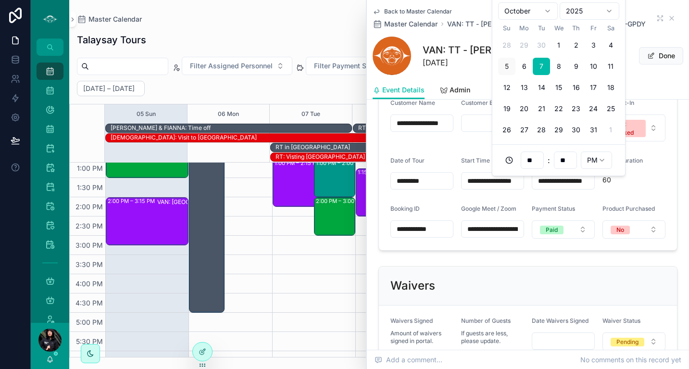
click at [563, 158] on input "**" at bounding box center [566, 159] width 22 height 13
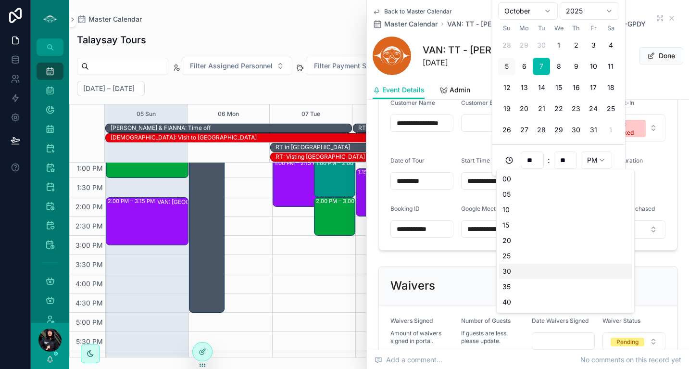
click at [548, 267] on div "30" at bounding box center [566, 271] width 134 height 15
type input "**********"
type input "**"
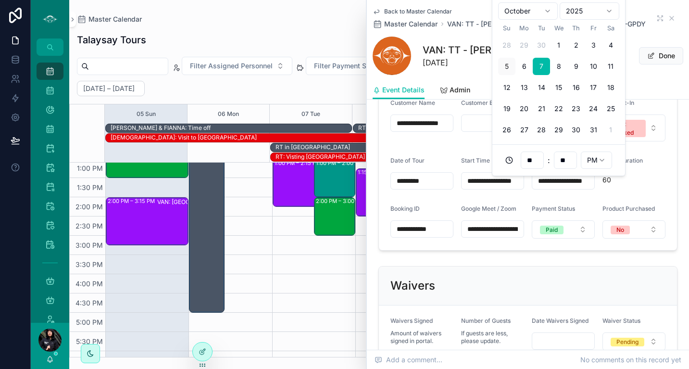
click at [637, 195] on form "**********" at bounding box center [528, 140] width 298 height 220
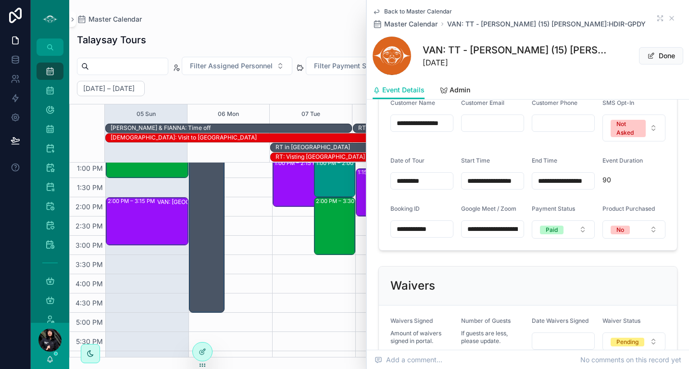
click at [653, 56] on button "Done" at bounding box center [661, 55] width 44 height 17
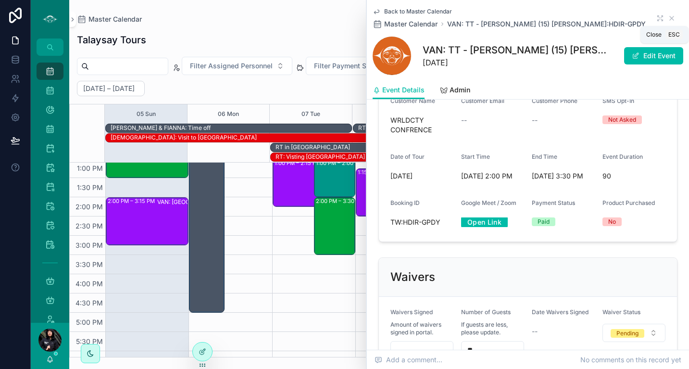
click at [668, 18] on icon "scrollable content" at bounding box center [672, 18] width 8 height 8
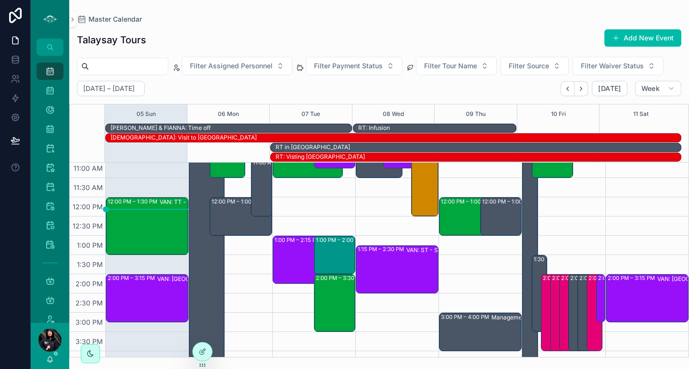
scroll to position [195, 0]
